Goal: Navigation & Orientation: Find specific page/section

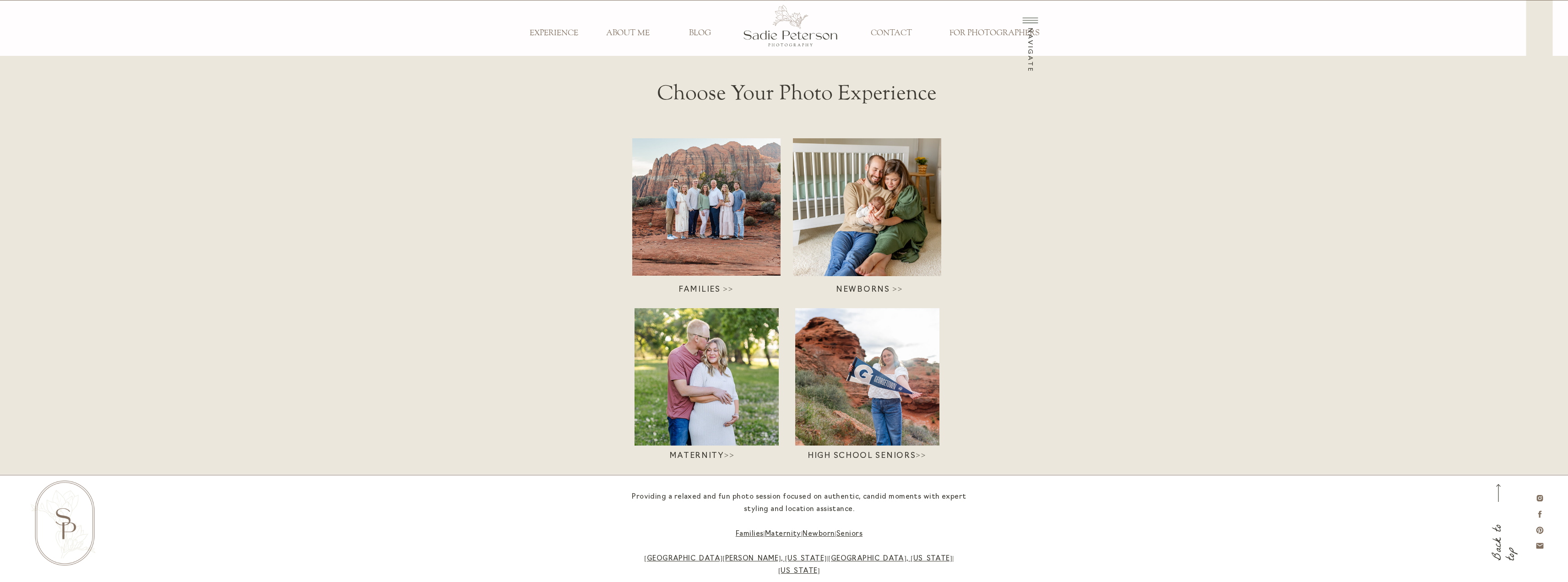
click at [734, 218] on div at bounding box center [707, 207] width 149 height 138
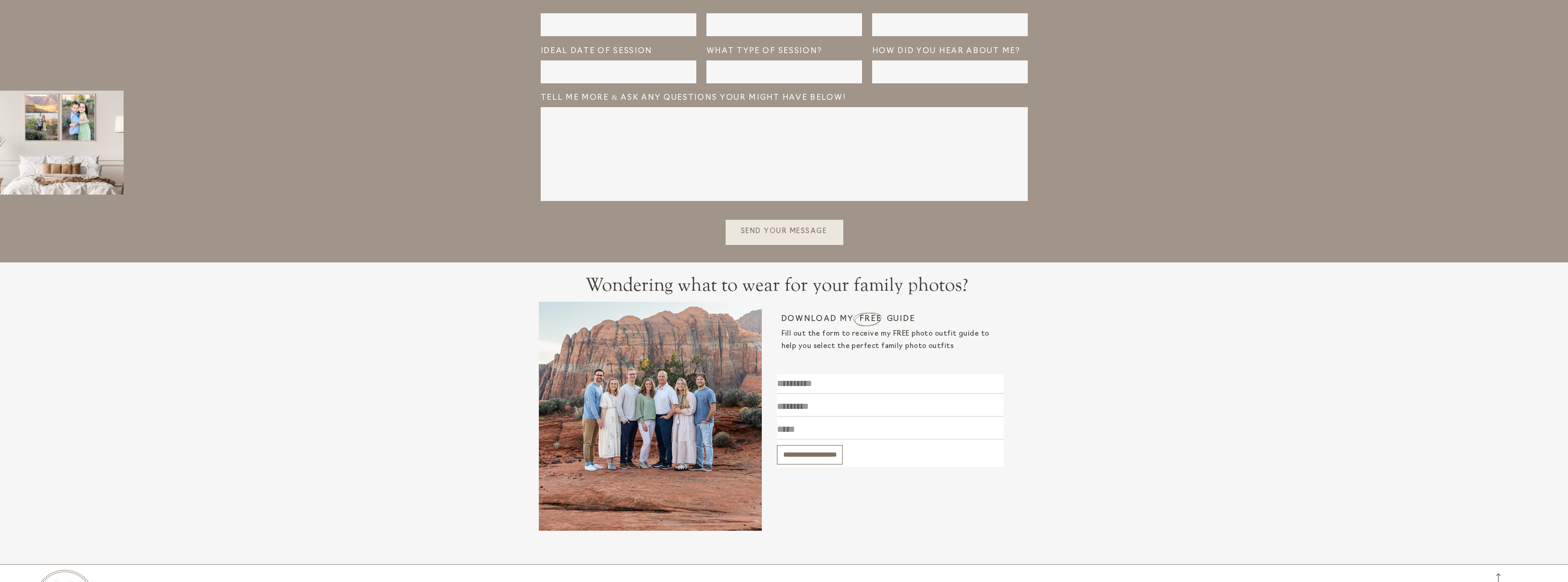
scroll to position [3068, 0]
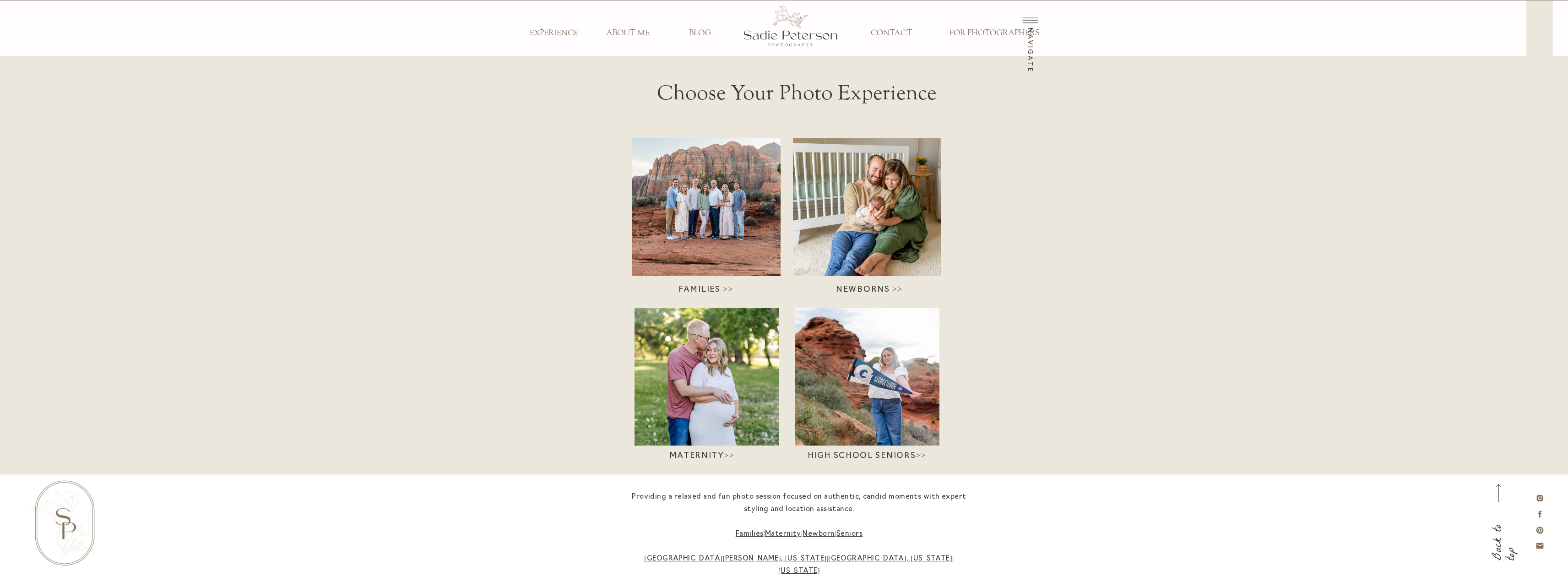
drag, startPoint x: 0, startPoint y: 0, endPoint x: 810, endPoint y: 295, distance: 862.0
click at [891, 411] on div at bounding box center [867, 377] width 144 height 138
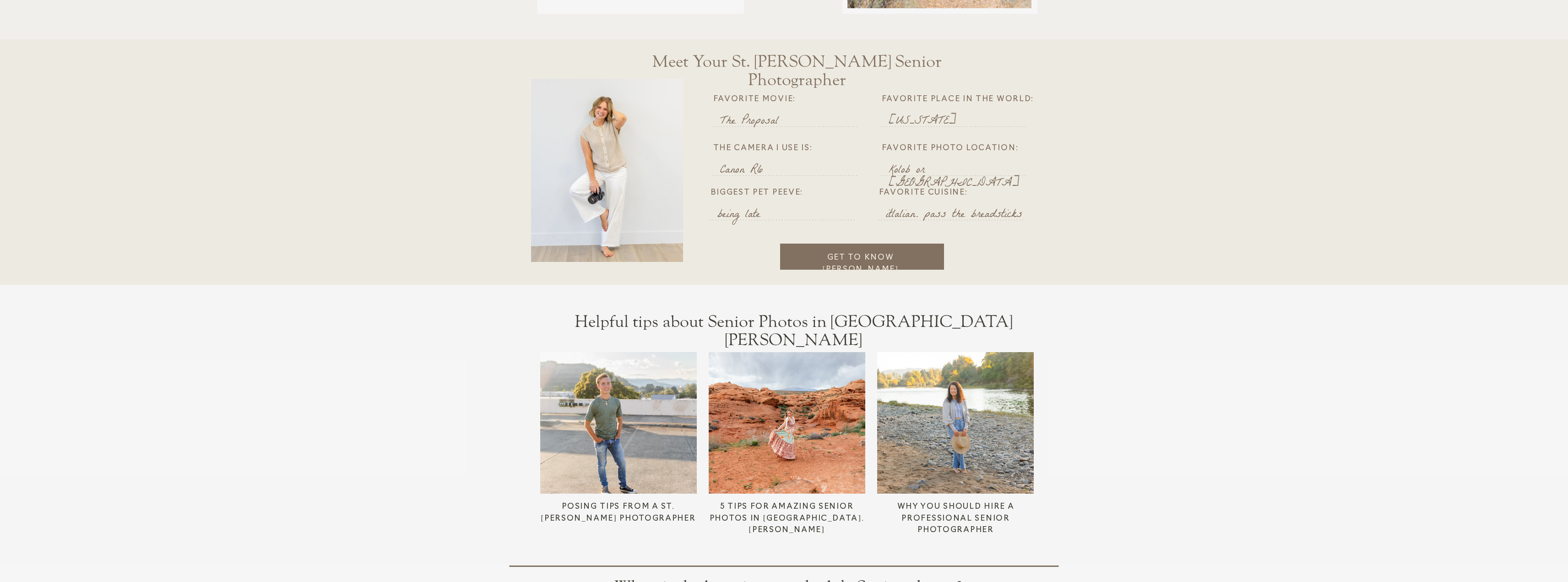
scroll to position [2217, 0]
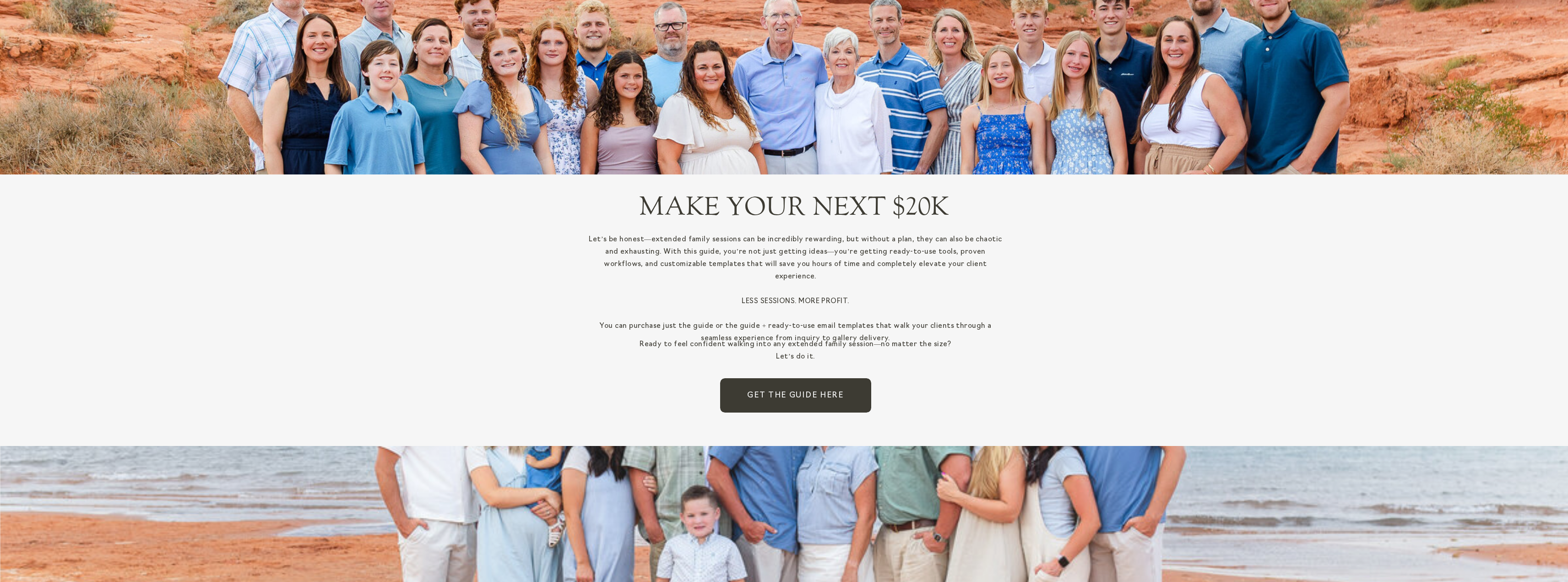
scroll to position [2061, 0]
